Goal: Task Accomplishment & Management: Manage account settings

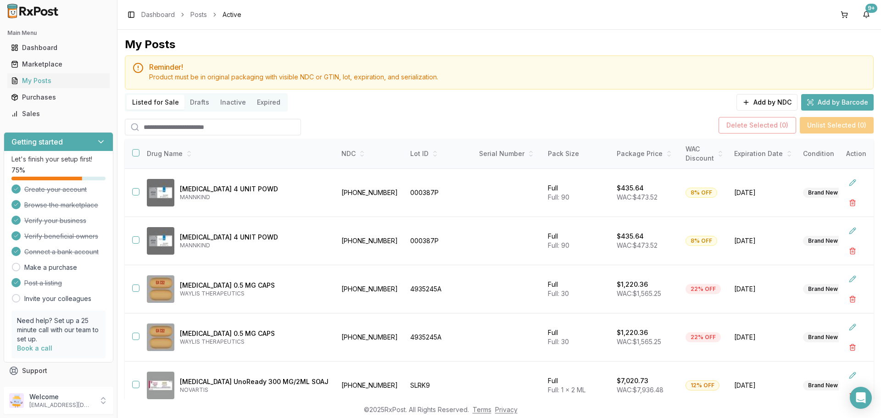
click at [30, 73] on ul "Dashboard Marketplace My Posts Purchases Sales" at bounding box center [59, 80] width 110 height 81
click at [39, 62] on div "Marketplace" at bounding box center [58, 64] width 95 height 9
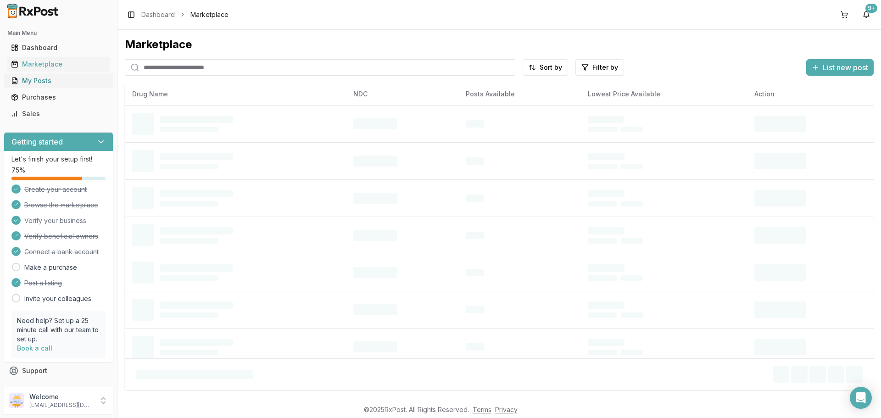
click at [50, 84] on div "My Posts" at bounding box center [58, 80] width 95 height 9
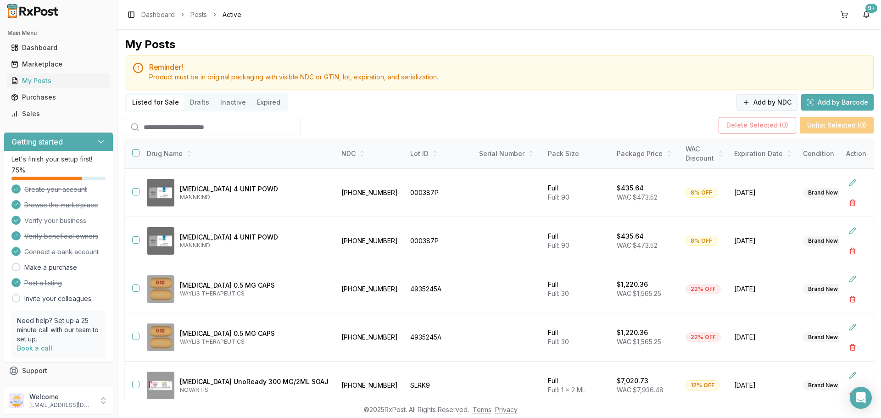
click at [767, 103] on button "Add by NDC" at bounding box center [767, 102] width 61 height 17
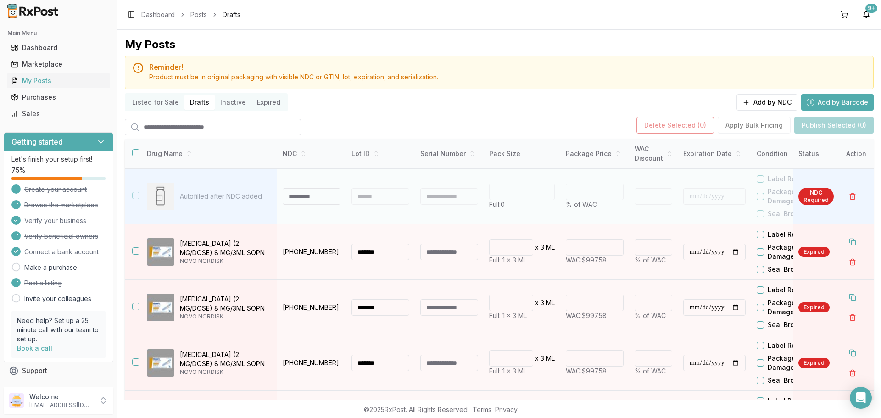
click at [314, 193] on input at bounding box center [312, 196] width 58 height 17
click at [304, 195] on input at bounding box center [312, 196] width 58 height 17
click at [371, 199] on div at bounding box center [381, 196] width 58 height 17
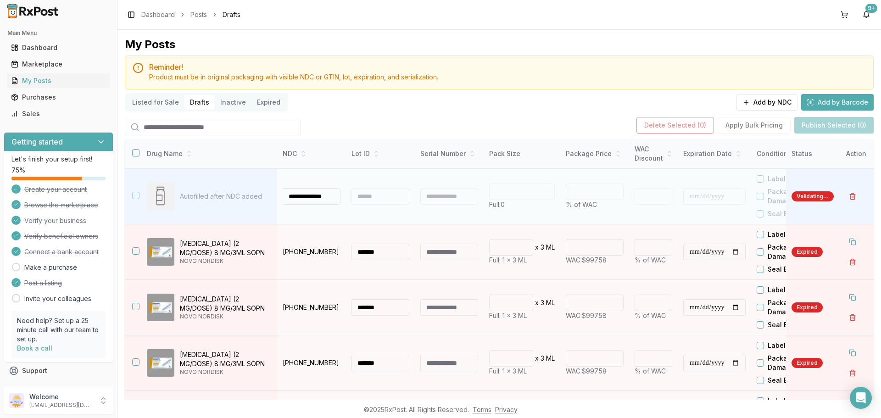
type input "**********"
type input "*"
click at [371, 199] on div at bounding box center [381, 196] width 58 height 17
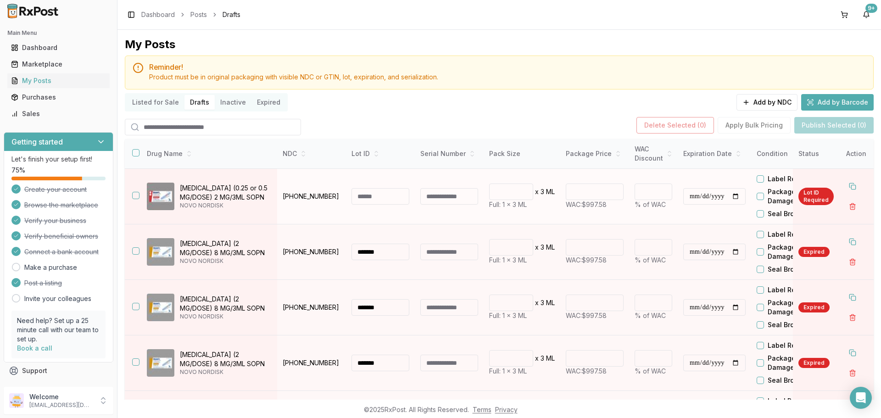
click at [363, 197] on input at bounding box center [381, 196] width 58 height 17
type input "*******"
click at [590, 192] on input "******" at bounding box center [595, 192] width 58 height 17
type input "*"
type input "******"
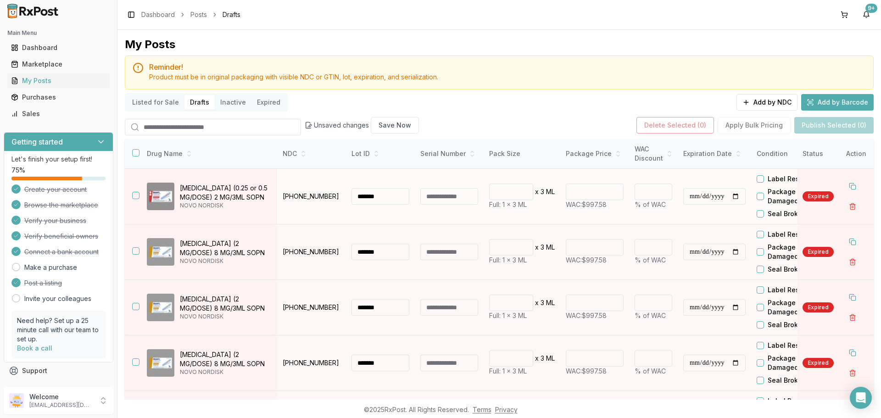
type input "**"
click at [692, 197] on input "**********" at bounding box center [714, 196] width 62 height 17
type input "**********"
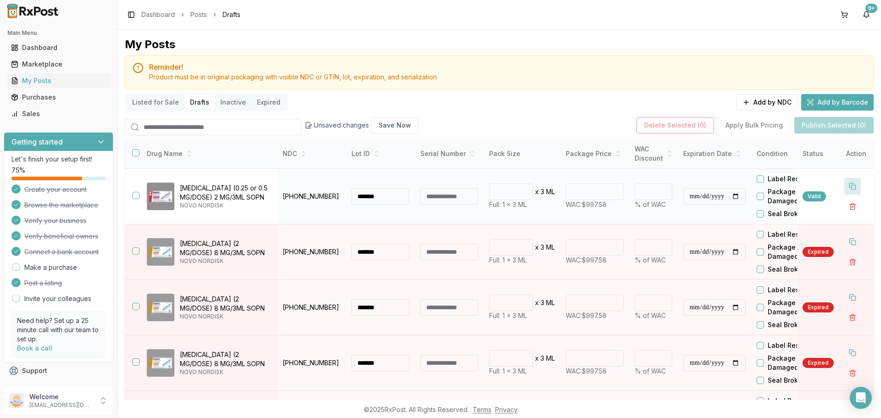
click at [850, 185] on button at bounding box center [853, 186] width 17 height 17
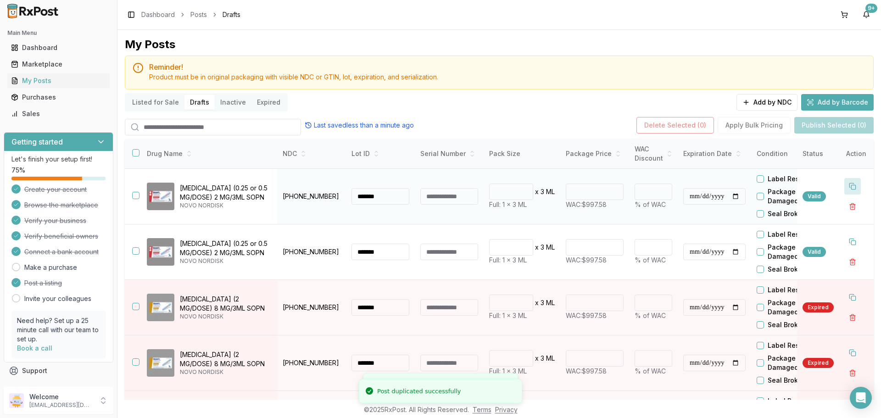
click at [850, 185] on button at bounding box center [853, 186] width 17 height 17
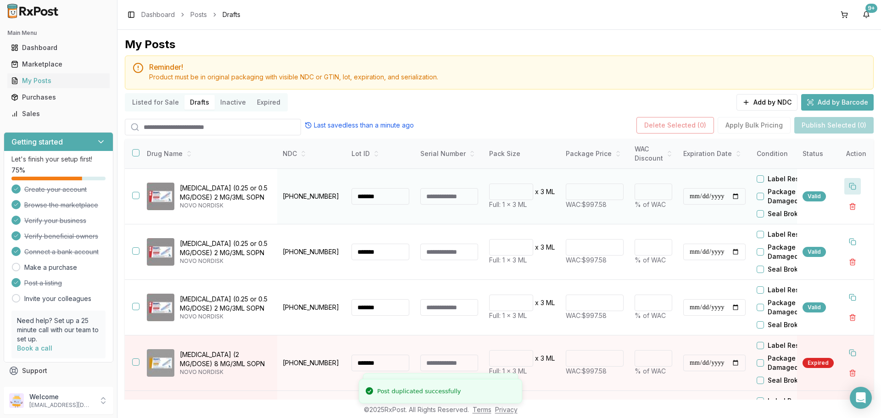
click at [850, 185] on button at bounding box center [853, 186] width 17 height 17
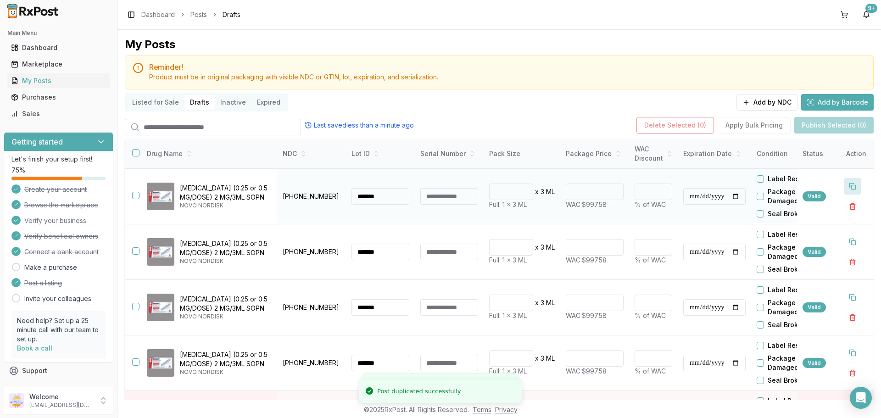
click at [850, 185] on button at bounding box center [853, 186] width 17 height 17
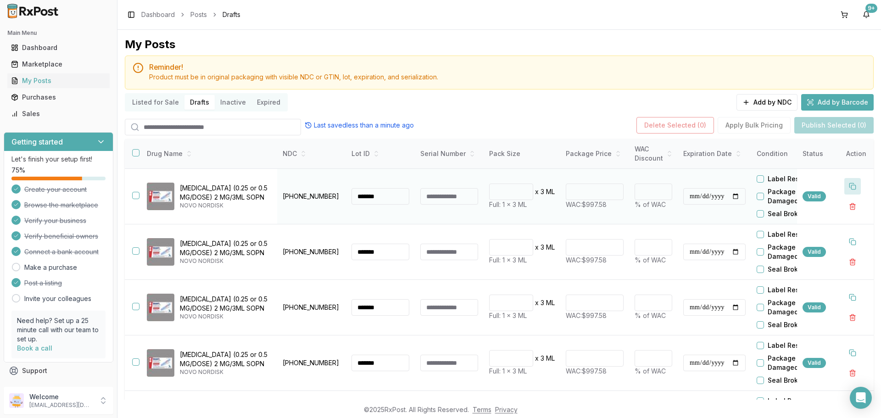
click at [848, 184] on button at bounding box center [853, 186] width 17 height 17
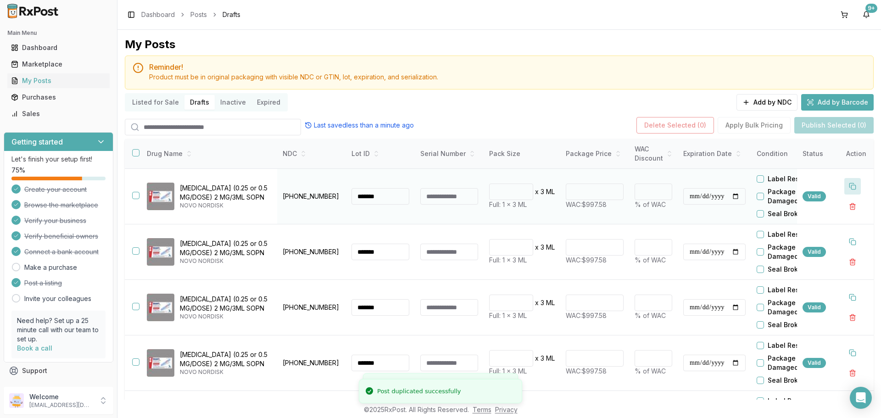
click at [848, 184] on button at bounding box center [853, 186] width 17 height 17
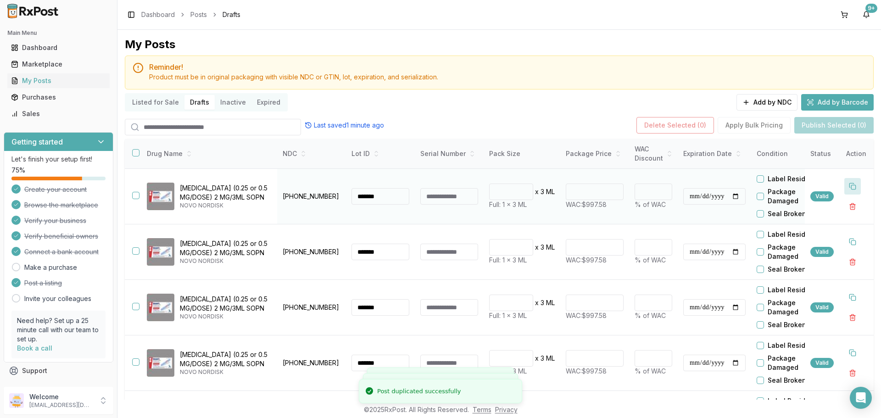
click at [848, 184] on button at bounding box center [853, 186] width 17 height 17
click at [136, 190] on td at bounding box center [132, 197] width 15 height 56
click at [135, 195] on button "button" at bounding box center [135, 195] width 7 height 7
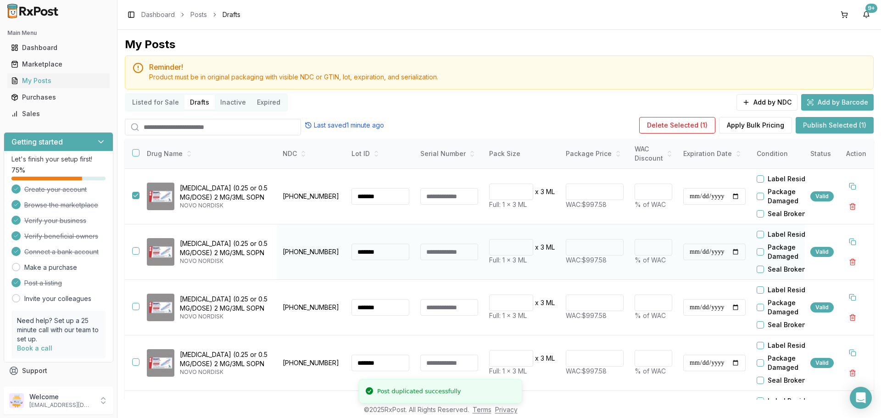
scroll to position [46, 0]
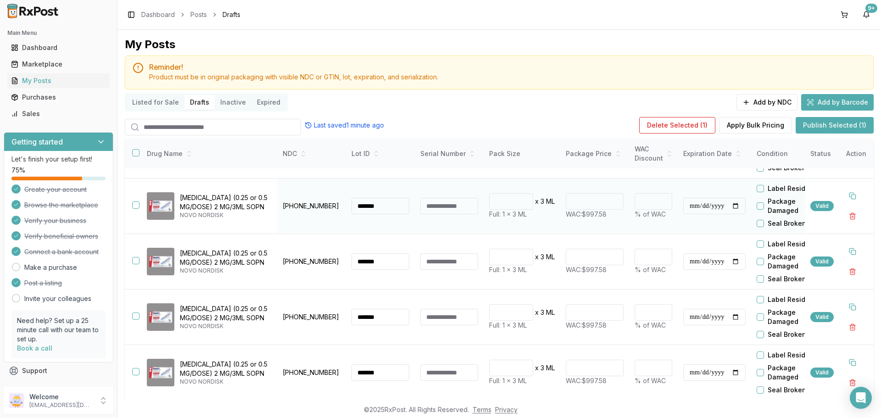
click at [134, 205] on button "button" at bounding box center [135, 205] width 7 height 7
click at [134, 259] on button "button" at bounding box center [135, 260] width 7 height 7
click at [133, 318] on button "button" at bounding box center [135, 316] width 7 height 7
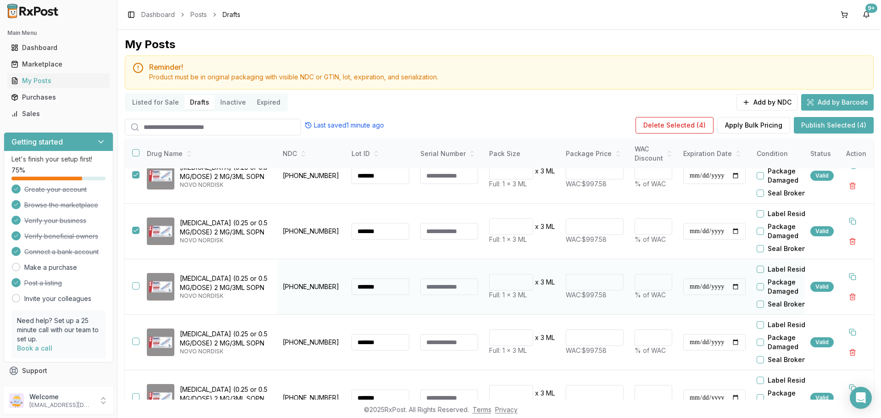
scroll to position [138, 0]
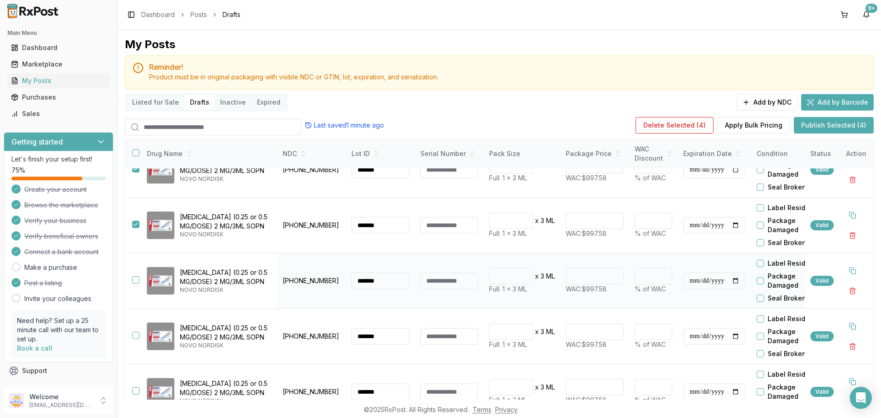
click at [138, 279] on button "button" at bounding box center [135, 279] width 7 height 7
click at [136, 335] on button "button" at bounding box center [135, 335] width 7 height 7
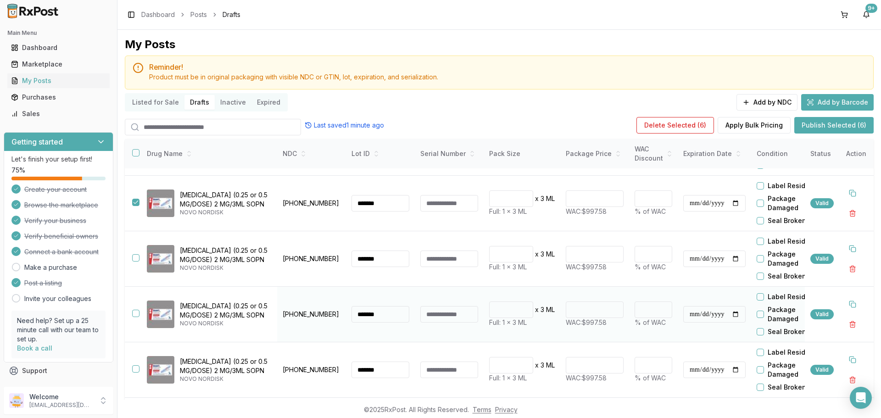
scroll to position [275, 0]
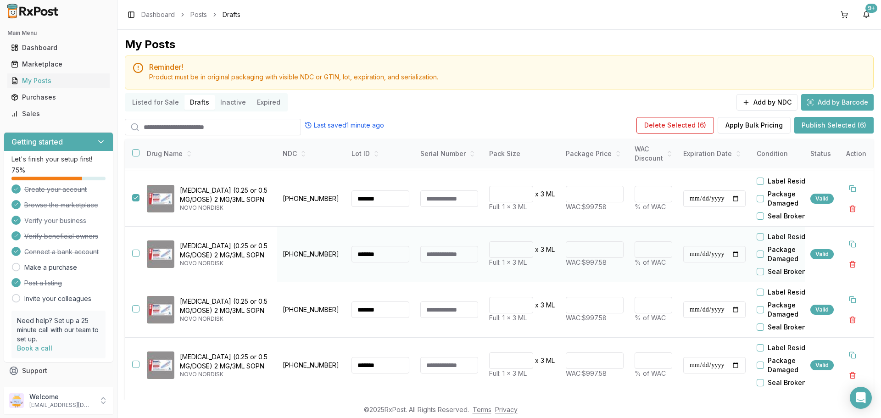
click at [135, 254] on button "button" at bounding box center [135, 253] width 7 height 7
click at [134, 308] on button "button" at bounding box center [135, 308] width 7 height 7
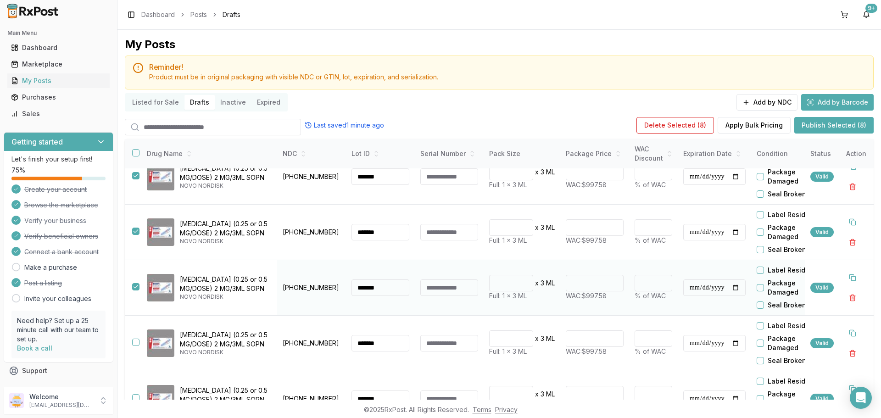
scroll to position [317, 0]
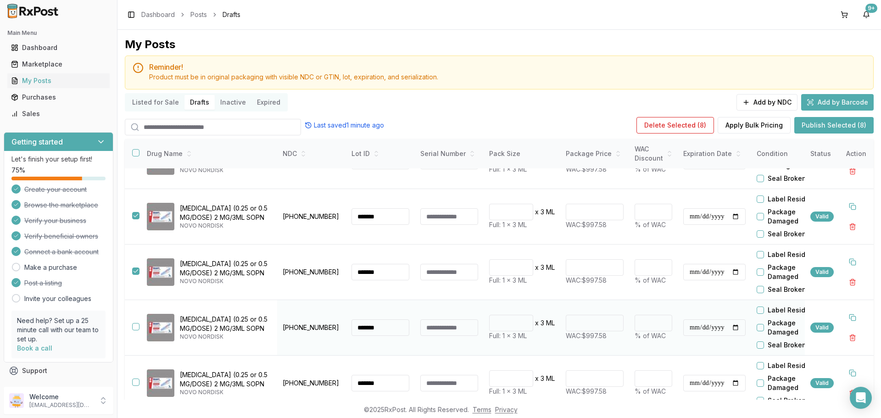
click at [134, 325] on button "button" at bounding box center [135, 326] width 7 height 7
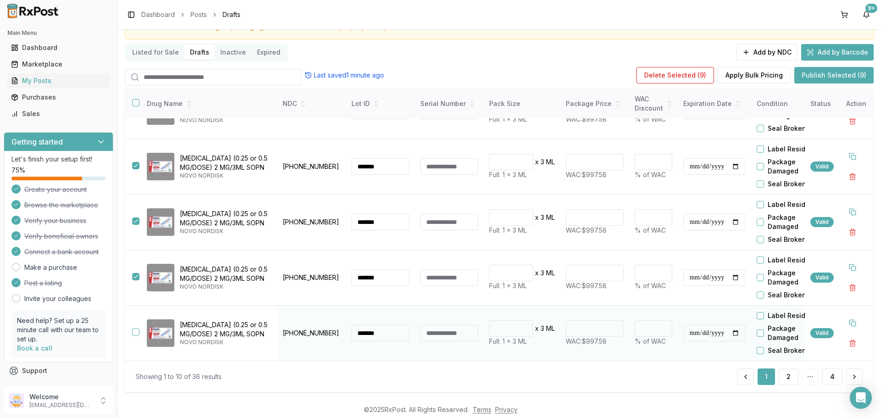
scroll to position [57, 0]
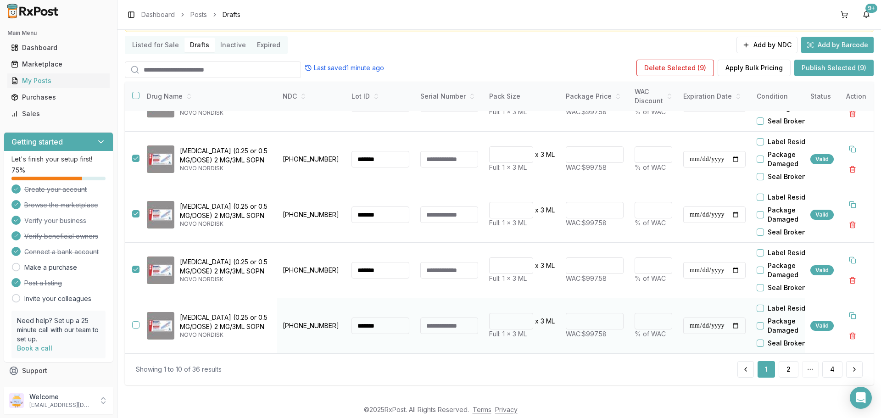
click at [135, 322] on button "button" at bounding box center [135, 324] width 7 height 7
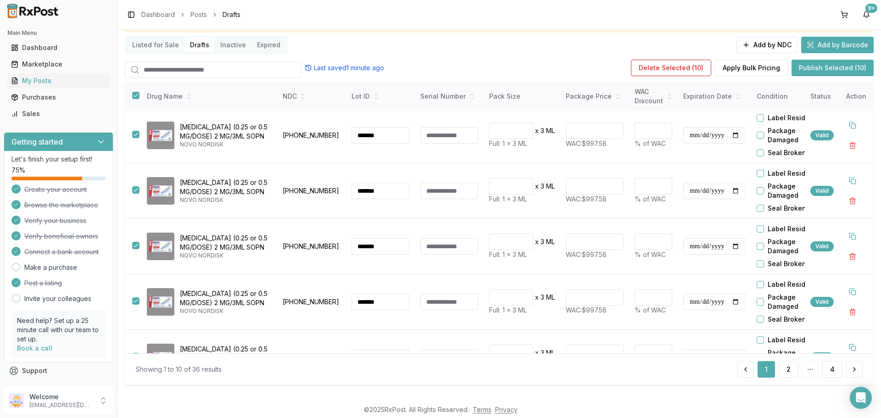
scroll to position [179, 0]
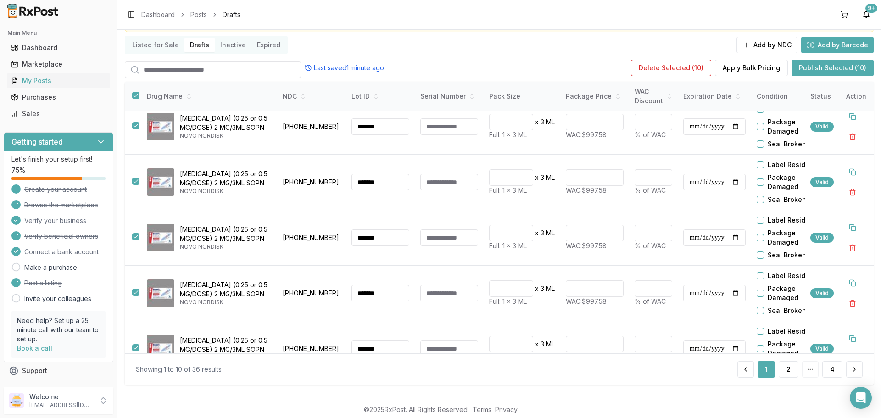
click at [836, 63] on button "Publish Selected (10)" at bounding box center [833, 68] width 82 height 17
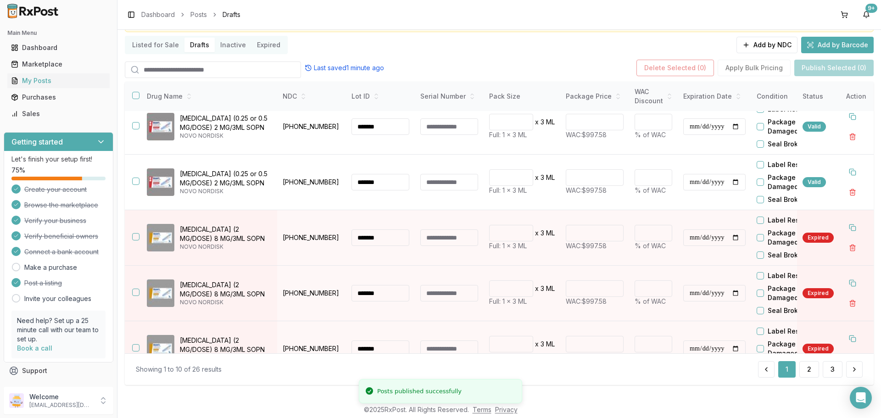
scroll to position [0, 0]
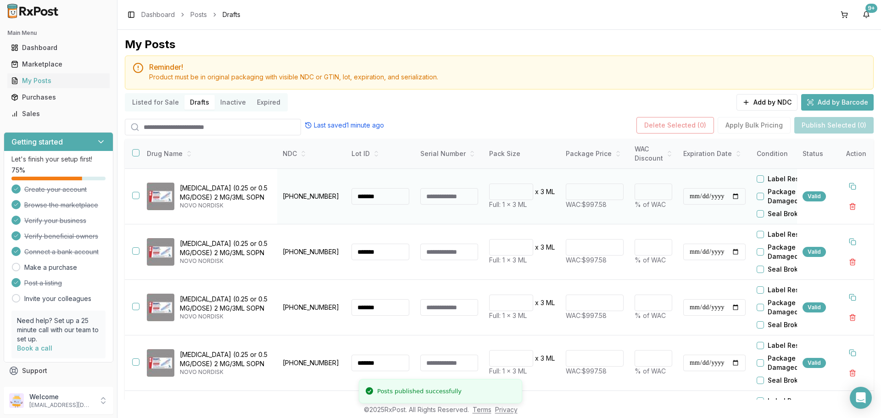
click at [134, 198] on button "button" at bounding box center [135, 195] width 7 height 7
click at [137, 253] on button "button" at bounding box center [135, 250] width 7 height 7
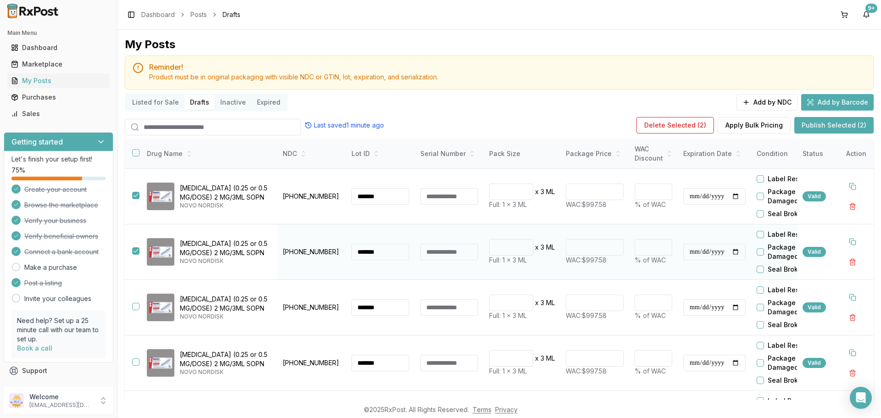
scroll to position [92, 0]
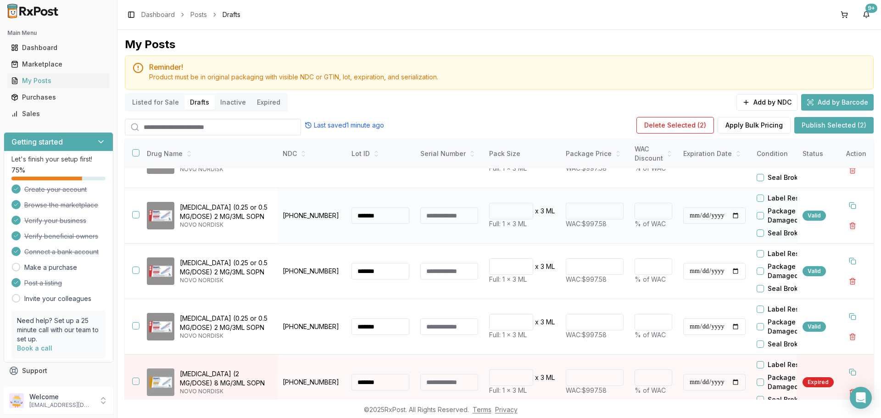
click at [138, 217] on button "button" at bounding box center [135, 214] width 7 height 7
click at [137, 271] on button "button" at bounding box center [135, 270] width 7 height 7
click at [134, 326] on button "button" at bounding box center [135, 325] width 7 height 7
click at [829, 126] on button "Publish Selected (5)" at bounding box center [834, 125] width 79 height 17
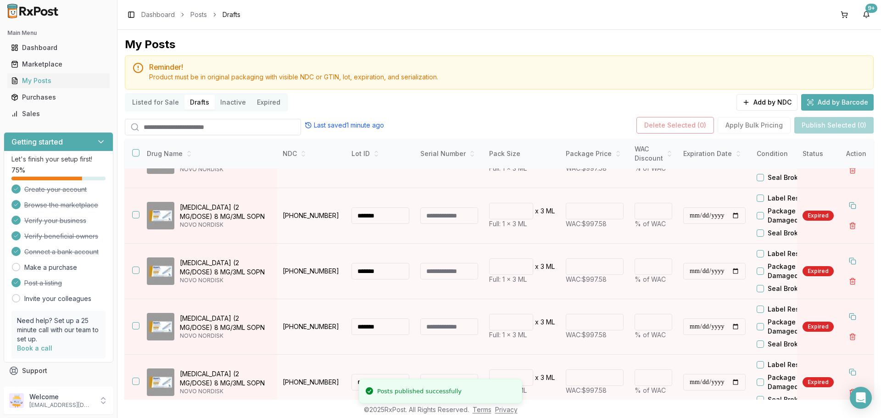
scroll to position [0, 0]
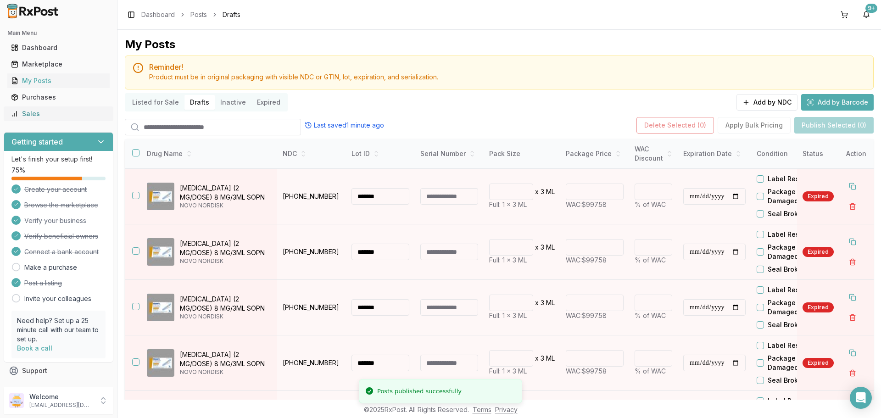
click at [62, 113] on div "Sales" at bounding box center [58, 113] width 95 height 9
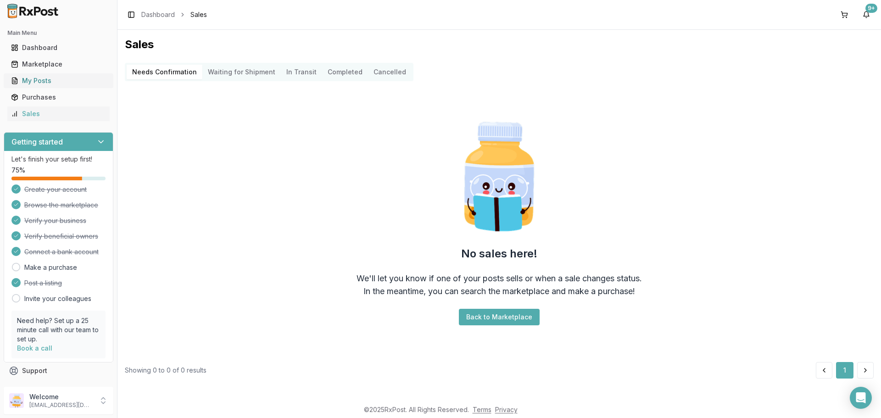
click at [62, 78] on div "My Posts" at bounding box center [58, 80] width 95 height 9
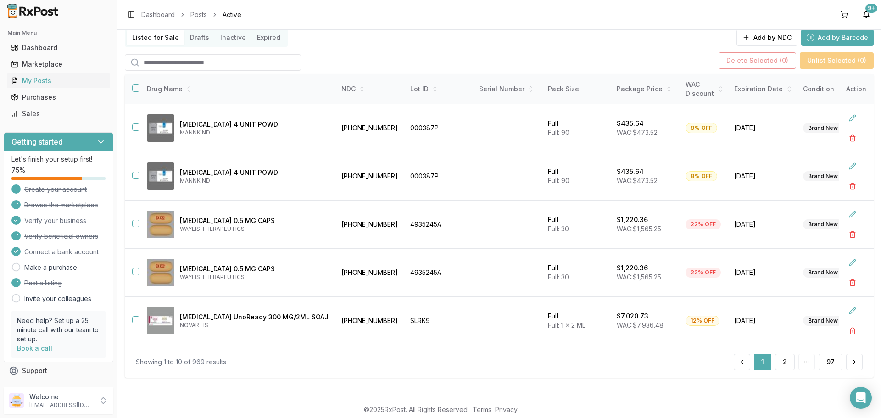
click at [192, 66] on input "search" at bounding box center [213, 62] width 176 height 17
type input "*******"
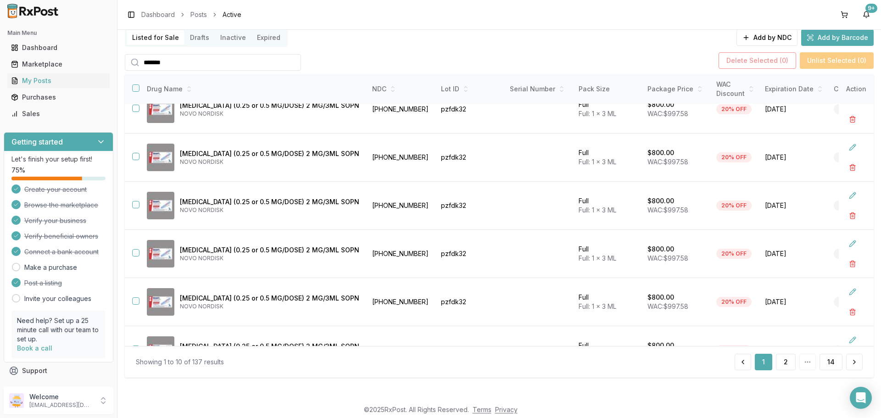
scroll to position [243, 0]
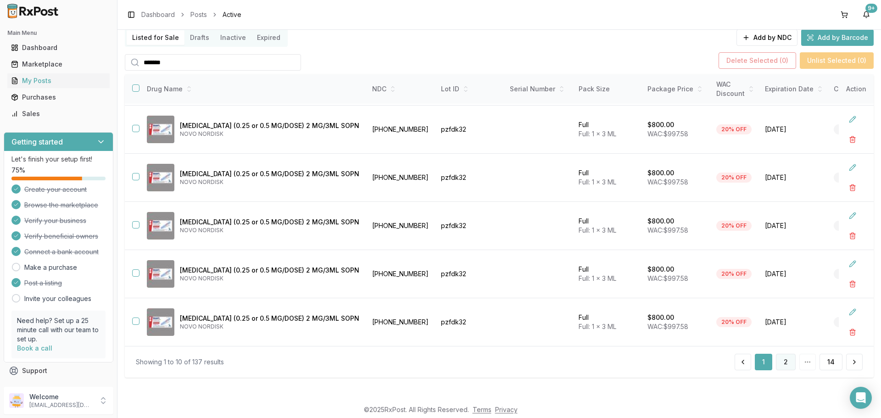
click at [785, 364] on button "2" at bounding box center [786, 362] width 20 height 17
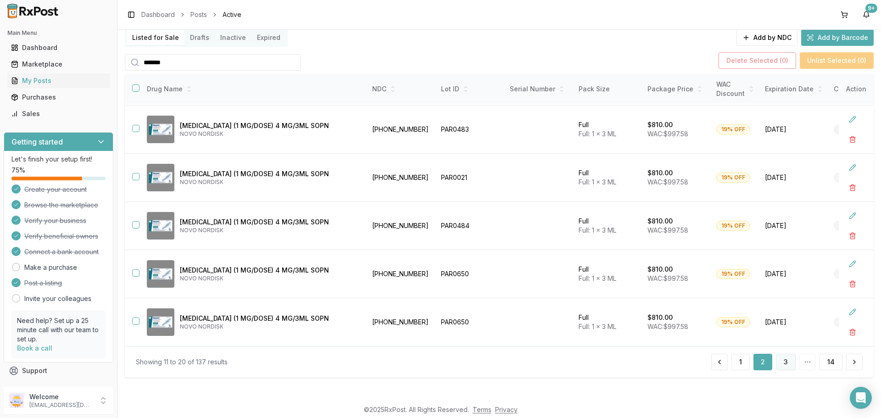
click at [787, 363] on button "3" at bounding box center [786, 362] width 20 height 17
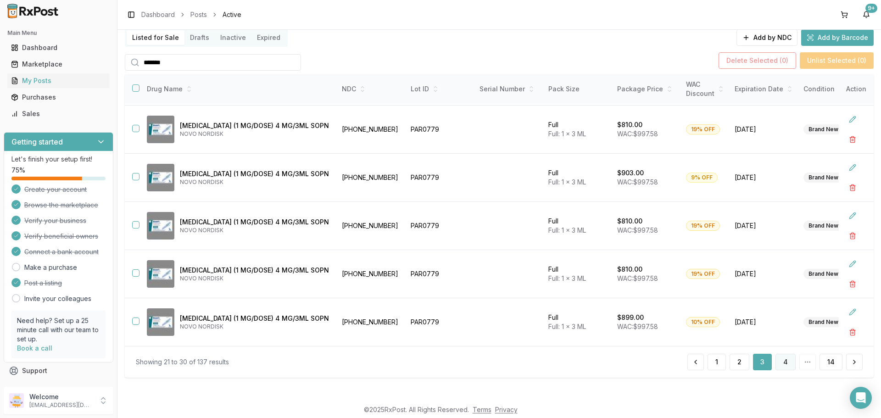
click at [782, 362] on button "4" at bounding box center [786, 362] width 20 height 17
click at [785, 362] on button "5" at bounding box center [786, 362] width 19 height 17
click at [787, 357] on button "6" at bounding box center [786, 362] width 20 height 17
click at [787, 357] on button "7" at bounding box center [786, 362] width 20 height 17
click at [781, 362] on button "8" at bounding box center [786, 362] width 20 height 17
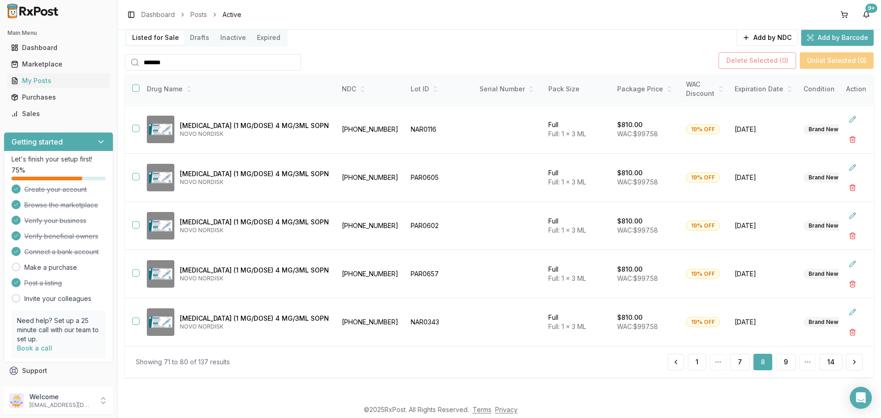
click at [781, 362] on button "9" at bounding box center [786, 362] width 20 height 17
